Goal: Information Seeking & Learning: Learn about a topic

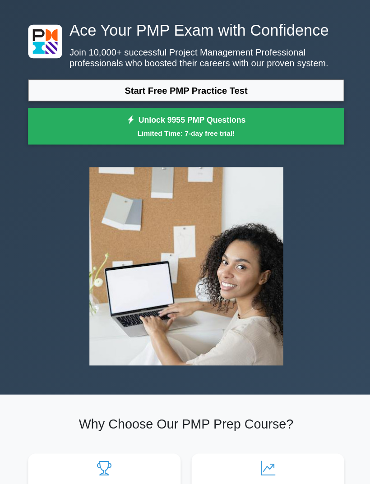
scroll to position [20, 0]
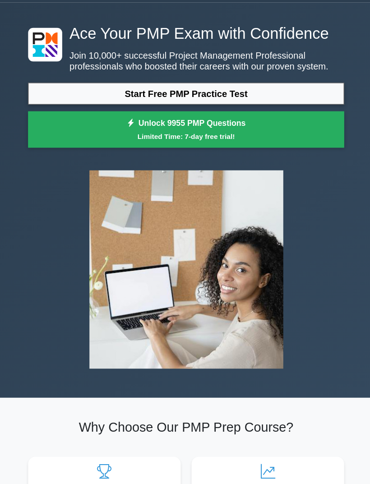
click at [280, 102] on link "Start Free PMP Practice Test" at bounding box center [185, 96] width 314 height 22
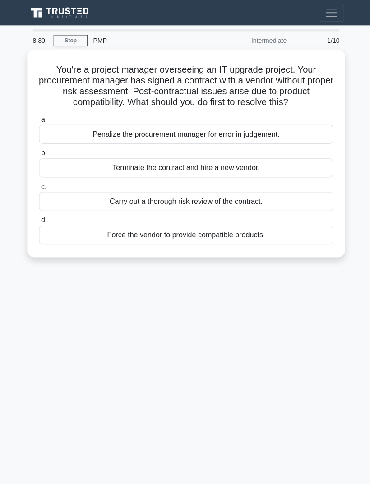
click at [191, 206] on div "Carry out a thorough risk review of the contract." at bounding box center [185, 200] width 292 height 19
click at [39, 189] on input "c. Carry out a thorough risk review of the contract." at bounding box center [39, 186] width 0 height 6
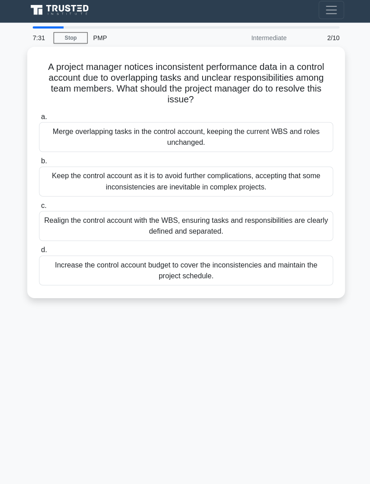
scroll to position [29, 0]
click at [213, 213] on div "Realign the control account with the WBS, ensuring tasks and responsibilities a…" at bounding box center [185, 228] width 292 height 30
click at [39, 204] on input "c. Realign the control account with the WBS, ensuring tasks and responsibilitie…" at bounding box center [39, 207] width 0 height 6
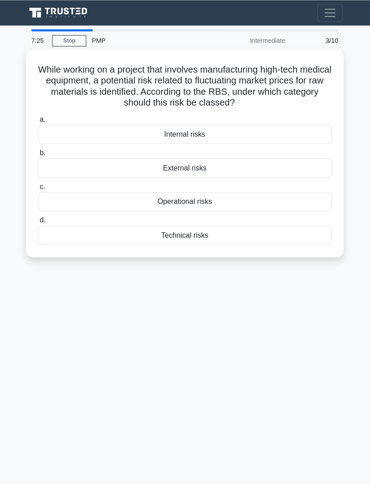
scroll to position [2, 0]
click at [186, 198] on div "Operational risks" at bounding box center [185, 200] width 292 height 19
click at [39, 189] on input "c. Operational risks" at bounding box center [39, 186] width 0 height 6
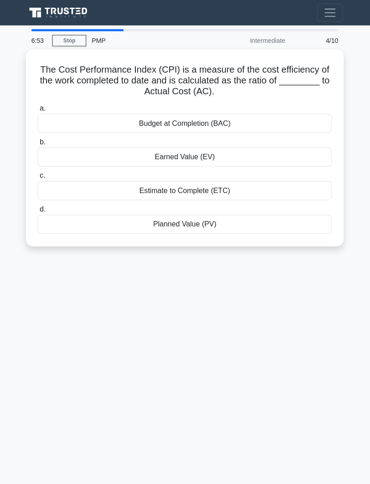
click at [178, 147] on div "Earned Value (EV)" at bounding box center [185, 156] width 292 height 19
click at [39, 144] on input "b. Earned Value (EV)" at bounding box center [39, 142] width 0 height 6
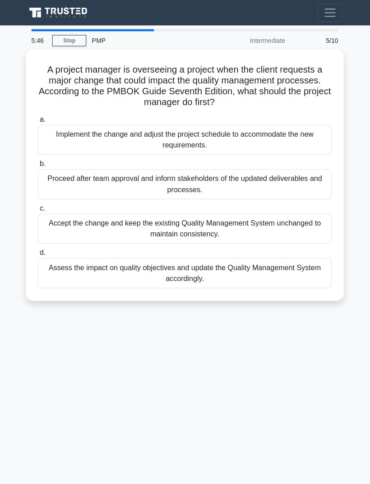
click at [290, 128] on div "Implement the change and adjust the project schedule to accommodate the new req…" at bounding box center [185, 139] width 292 height 30
click at [39, 122] on input "a. Implement the change and adjust the project schedule to accommodate the new …" at bounding box center [39, 119] width 0 height 6
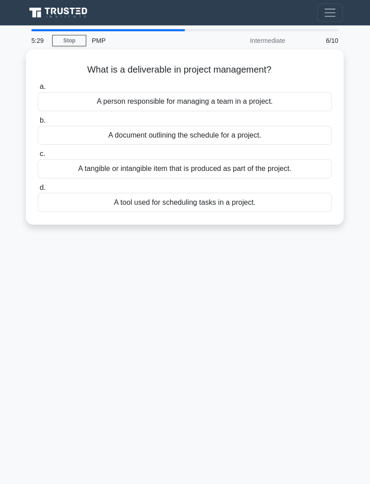
click at [268, 158] on div "A tangible or intangible item that is produced as part of the project." at bounding box center [185, 167] width 292 height 19
click at [39, 156] on input "c. A tangible or intangible item that is produced as part of the project." at bounding box center [39, 153] width 0 height 6
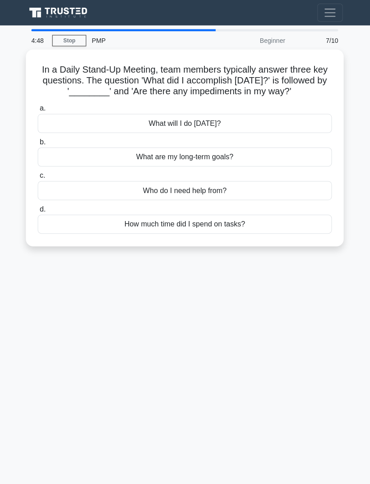
click at [225, 127] on div "What will I do today?" at bounding box center [185, 122] width 292 height 19
click at [39, 111] on input "a. What will I do today?" at bounding box center [39, 108] width 0 height 6
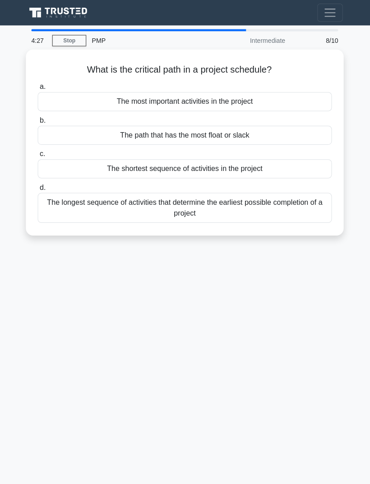
click at [251, 164] on div "The shortest sequence of activities in the project" at bounding box center [185, 167] width 292 height 19
click at [39, 156] on input "c. The shortest sequence of activities in the project" at bounding box center [39, 153] width 0 height 6
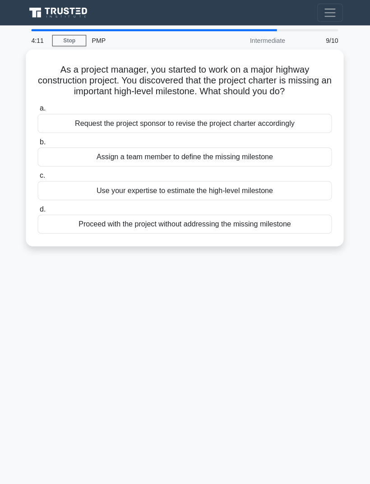
scroll to position [7, 0]
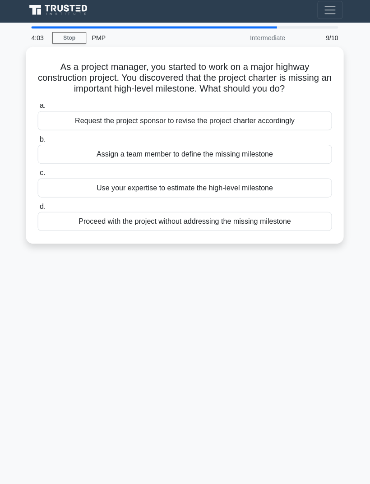
click at [260, 194] on div "Use your expertise to estimate the high-level milestone" at bounding box center [185, 189] width 292 height 19
click at [39, 178] on input "c. Use your expertise to estimate the high-level milestone" at bounding box center [39, 175] width 0 height 6
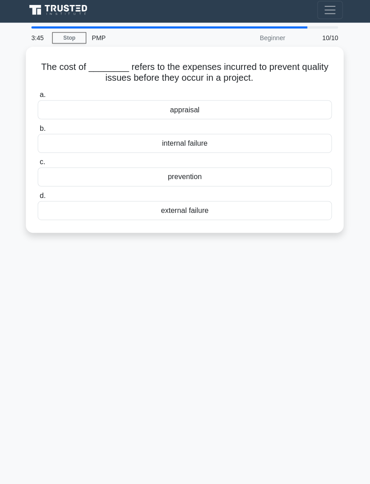
click at [193, 169] on div "prevention" at bounding box center [185, 178] width 292 height 19
click at [39, 167] on input "c. prevention" at bounding box center [39, 164] width 0 height 6
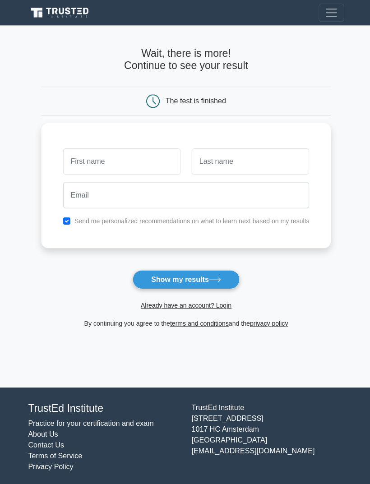
click at [136, 159] on input "text" at bounding box center [121, 161] width 117 height 26
type input "Ulkar"
type input "Gozalova"
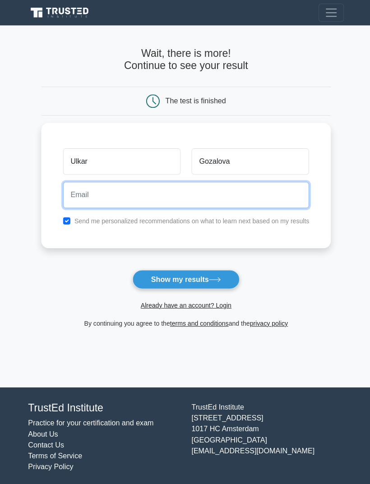
click at [184, 197] on input "email" at bounding box center [185, 194] width 245 height 26
type input "[EMAIL_ADDRESS][DOMAIN_NAME]"
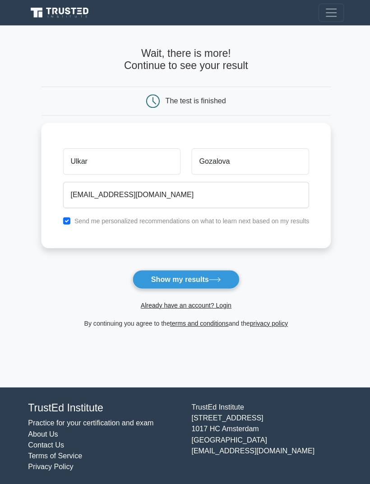
click at [207, 274] on button "Show my results" at bounding box center [185, 277] width 106 height 19
